Goal: Task Accomplishment & Management: Manage account settings

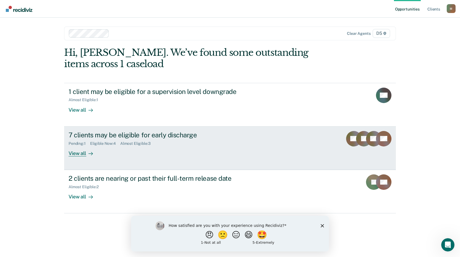
click at [76, 154] on div "View all" at bounding box center [84, 151] width 31 height 11
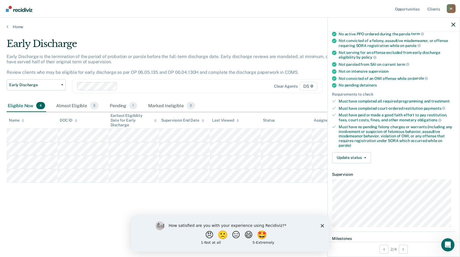
scroll to position [83, 0]
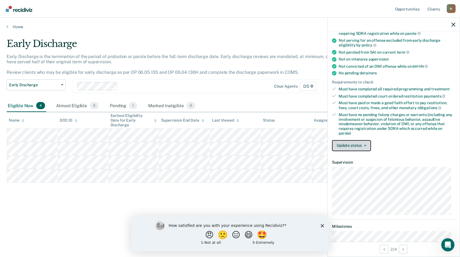
click at [358, 145] on button "Update status" at bounding box center [351, 145] width 39 height 11
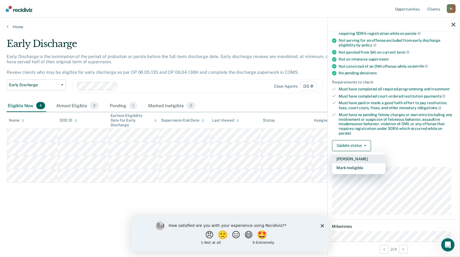
click at [355, 158] on button "[PERSON_NAME]" at bounding box center [358, 159] width 53 height 9
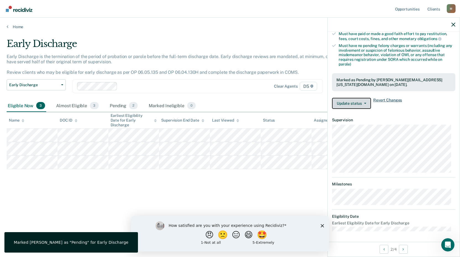
scroll to position [41, 0]
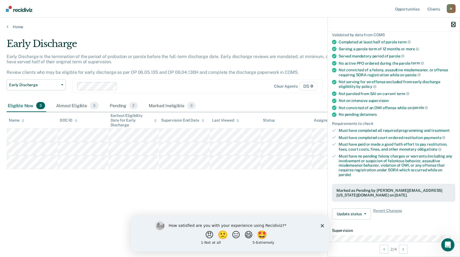
click at [453, 25] on icon "button" at bounding box center [454, 25] width 4 height 4
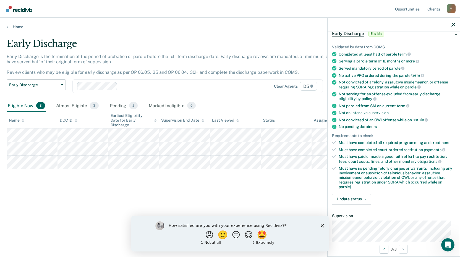
scroll to position [55, 0]
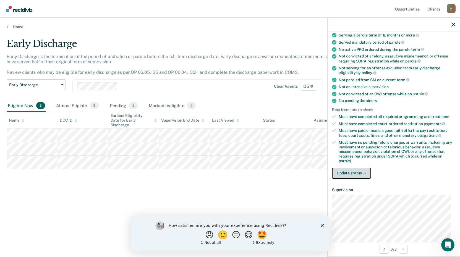
click at [355, 173] on button "Update status" at bounding box center [351, 173] width 39 height 11
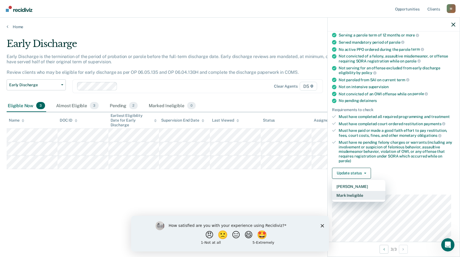
click at [350, 195] on button "Mark Ineligible" at bounding box center [358, 195] width 53 height 9
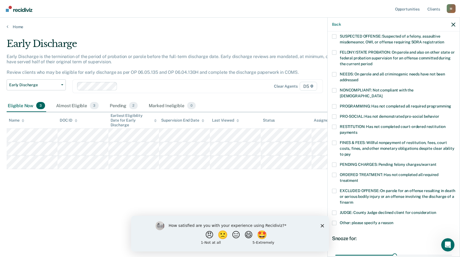
click at [335, 163] on span at bounding box center [334, 165] width 4 height 4
click at [436, 163] on input "PENDING CHARGES: Pending felony charges/warrant" at bounding box center [436, 163] width 0 height 0
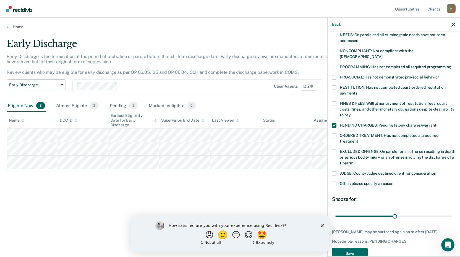
scroll to position [102, 0]
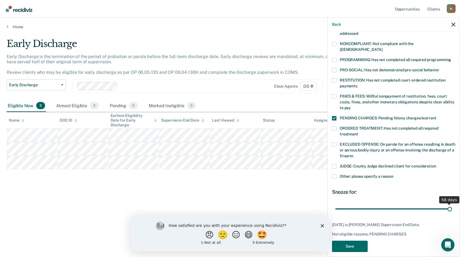
drag, startPoint x: 393, startPoint y: 202, endPoint x: 447, endPoint y: 204, distance: 54.3
type input "58"
click at [447, 204] on input "range" at bounding box center [393, 209] width 117 height 10
click at [353, 241] on button "Save" at bounding box center [350, 246] width 36 height 11
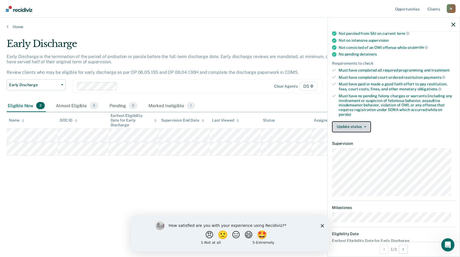
click at [363, 128] on button "Update status" at bounding box center [351, 126] width 39 height 11
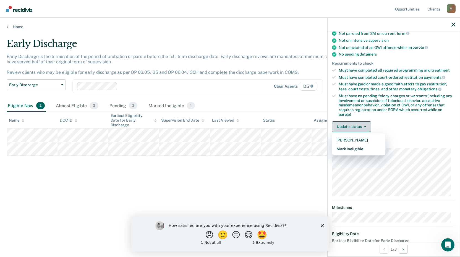
click at [363, 128] on button "Update status" at bounding box center [351, 126] width 39 height 11
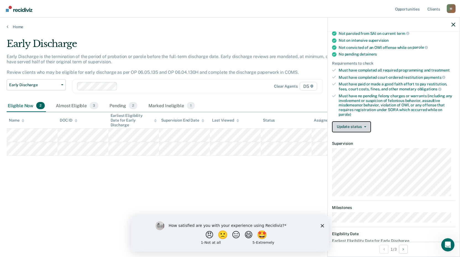
click at [363, 128] on button "Update status" at bounding box center [351, 126] width 39 height 11
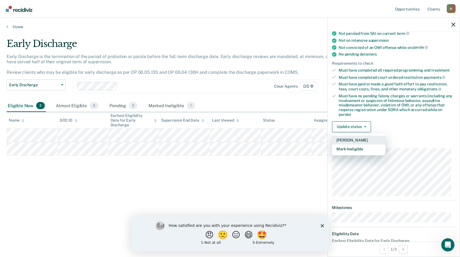
click at [355, 139] on button "[PERSON_NAME]" at bounding box center [358, 140] width 53 height 9
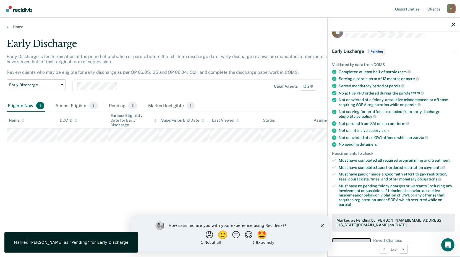
scroll to position [0, 0]
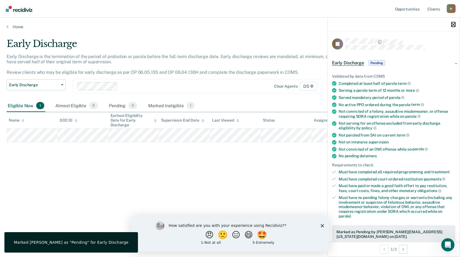
click at [454, 25] on icon "button" at bounding box center [454, 25] width 4 height 4
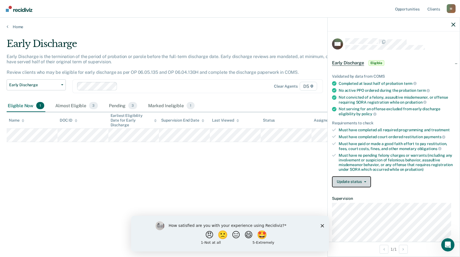
click at [347, 181] on button "Update status" at bounding box center [351, 181] width 39 height 11
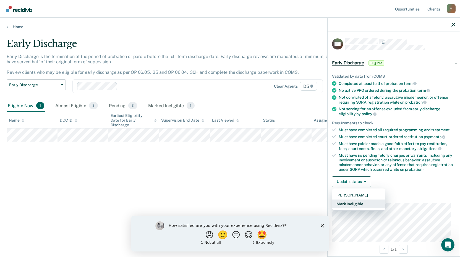
click at [344, 202] on button "Mark Ineligible" at bounding box center [358, 204] width 53 height 9
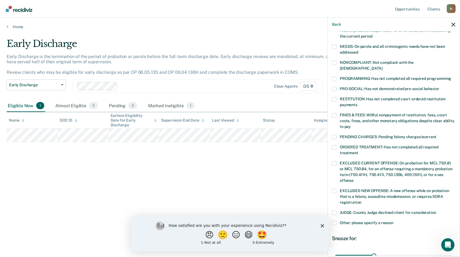
scroll to position [55, 0]
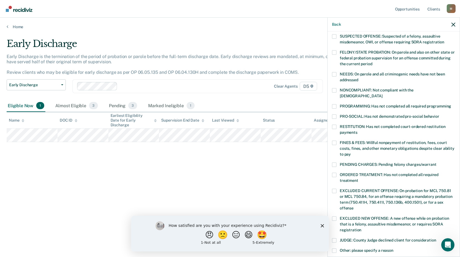
click at [334, 104] on span at bounding box center [334, 106] width 4 height 4
click at [451, 104] on input "PROGRAMMING: Has not completed all required programming" at bounding box center [451, 104] width 0 height 0
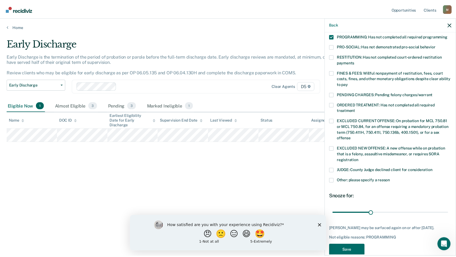
scroll to position [129, 0]
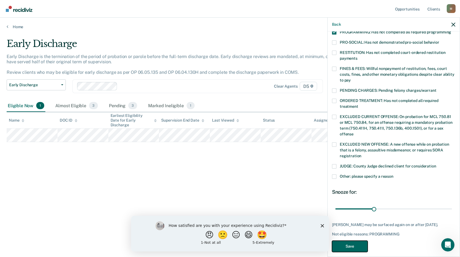
click at [351, 241] on button "Save" at bounding box center [350, 246] width 36 height 11
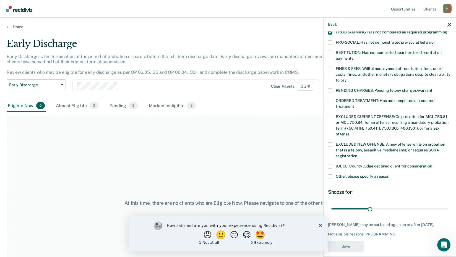
scroll to position [113, 0]
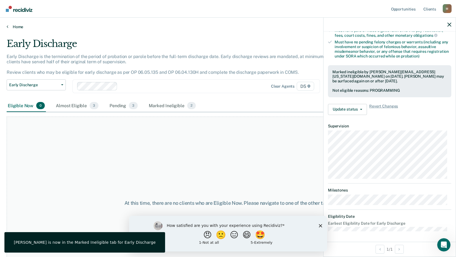
click at [19, 25] on link "Home" at bounding box center [228, 26] width 443 height 5
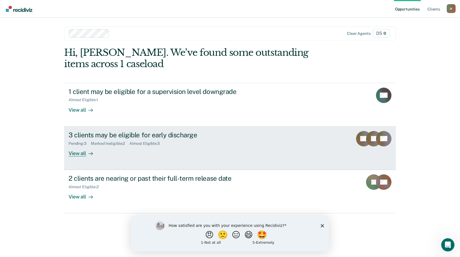
click at [79, 152] on div "View all" at bounding box center [84, 151] width 31 height 11
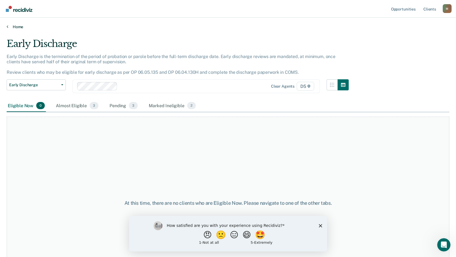
click at [16, 25] on link "Home" at bounding box center [228, 26] width 443 height 5
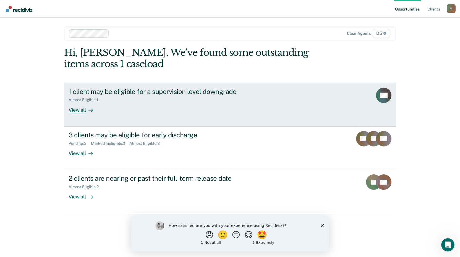
click at [78, 111] on div "View all" at bounding box center [84, 107] width 31 height 11
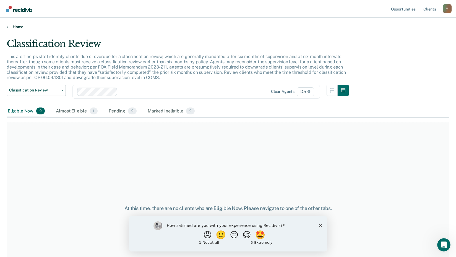
click at [16, 28] on link "Home" at bounding box center [228, 26] width 443 height 5
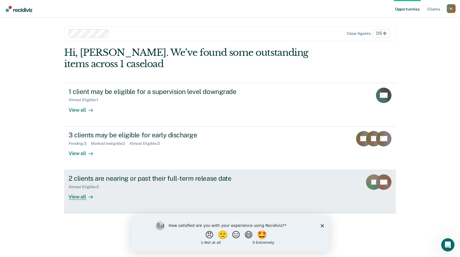
click at [105, 177] on div "2 clients are nearing or past their full-term release date" at bounding box center [166, 179] width 194 height 8
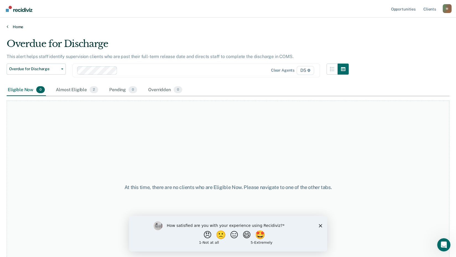
click at [18, 27] on link "Home" at bounding box center [228, 26] width 443 height 5
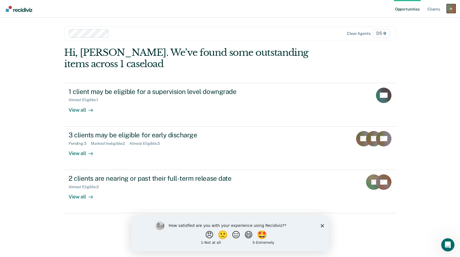
click at [450, 8] on div "M" at bounding box center [451, 8] width 9 height 9
click at [422, 34] on link "Log Out" at bounding box center [429, 36] width 45 height 5
